Goal: Understand process/instructions

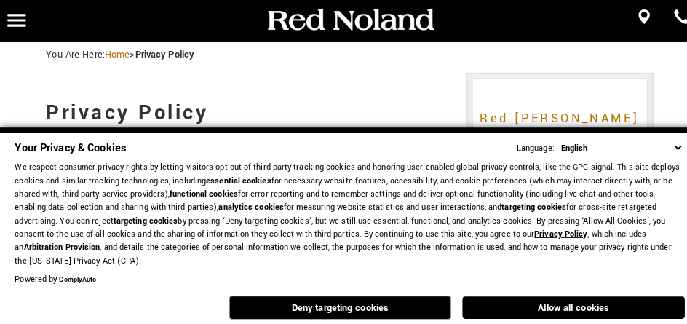
click at [655, 239] on p "We respect consumer privacy rights by letting visitors opt out of third-party t…" at bounding box center [344, 210] width 658 height 105
click at [655, 275] on div "Powered by ComplyAuto" at bounding box center [344, 272] width 658 height 13
click at [619, 239] on p "We respect consumer privacy rights by letting visitors opt out of third-party t…" at bounding box center [344, 210] width 658 height 105
click at [619, 275] on div "Powered by ComplyAuto" at bounding box center [344, 272] width 658 height 13
click at [473, 239] on p "We respect consumer privacy rights by letting visitors opt out of third-party t…" at bounding box center [344, 210] width 658 height 105
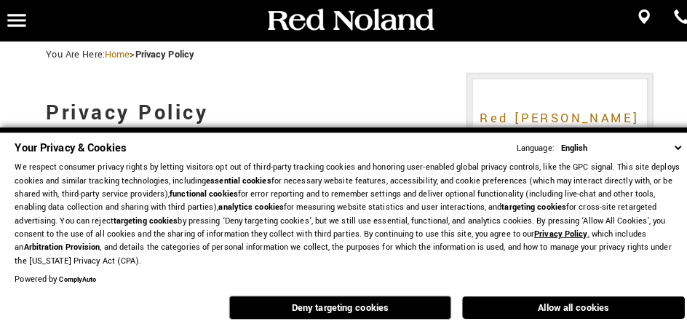
click at [473, 275] on div "Powered by ComplyAuto" at bounding box center [344, 272] width 658 height 13
click at [328, 239] on p "We respect consumer privacy rights by letting visitors opt out of third-party t…" at bounding box center [344, 210] width 658 height 105
click at [328, 275] on div "Powered by ComplyAuto" at bounding box center [344, 272] width 658 height 13
click at [255, 217] on p "We respect consumer privacy rights by letting visitors opt out of third-party t…" at bounding box center [344, 210] width 658 height 105
click at [364, 144] on div "Your Privacy & Cookies Language: English Spanish / Español English / [GEOGRAPHI…" at bounding box center [344, 145] width 658 height 15
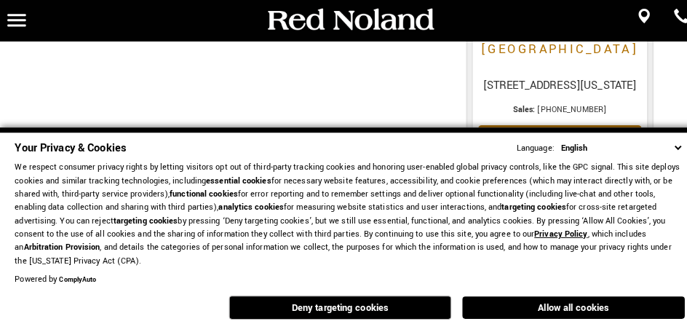
scroll to position [754, 0]
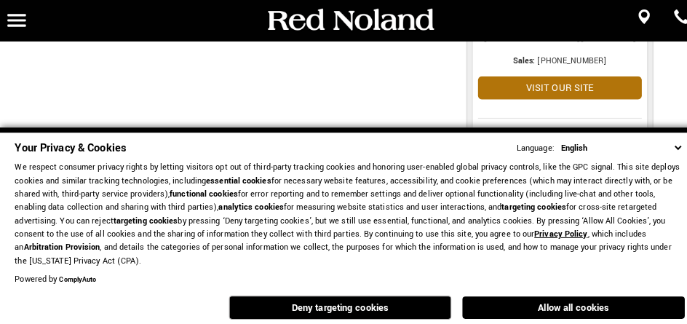
click link "Menu" at bounding box center [0, 0] width 0 height 0
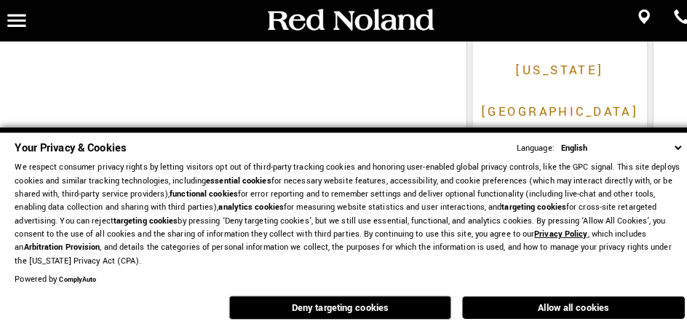
scroll to position [641, 0]
